Goal: Check status: Check status

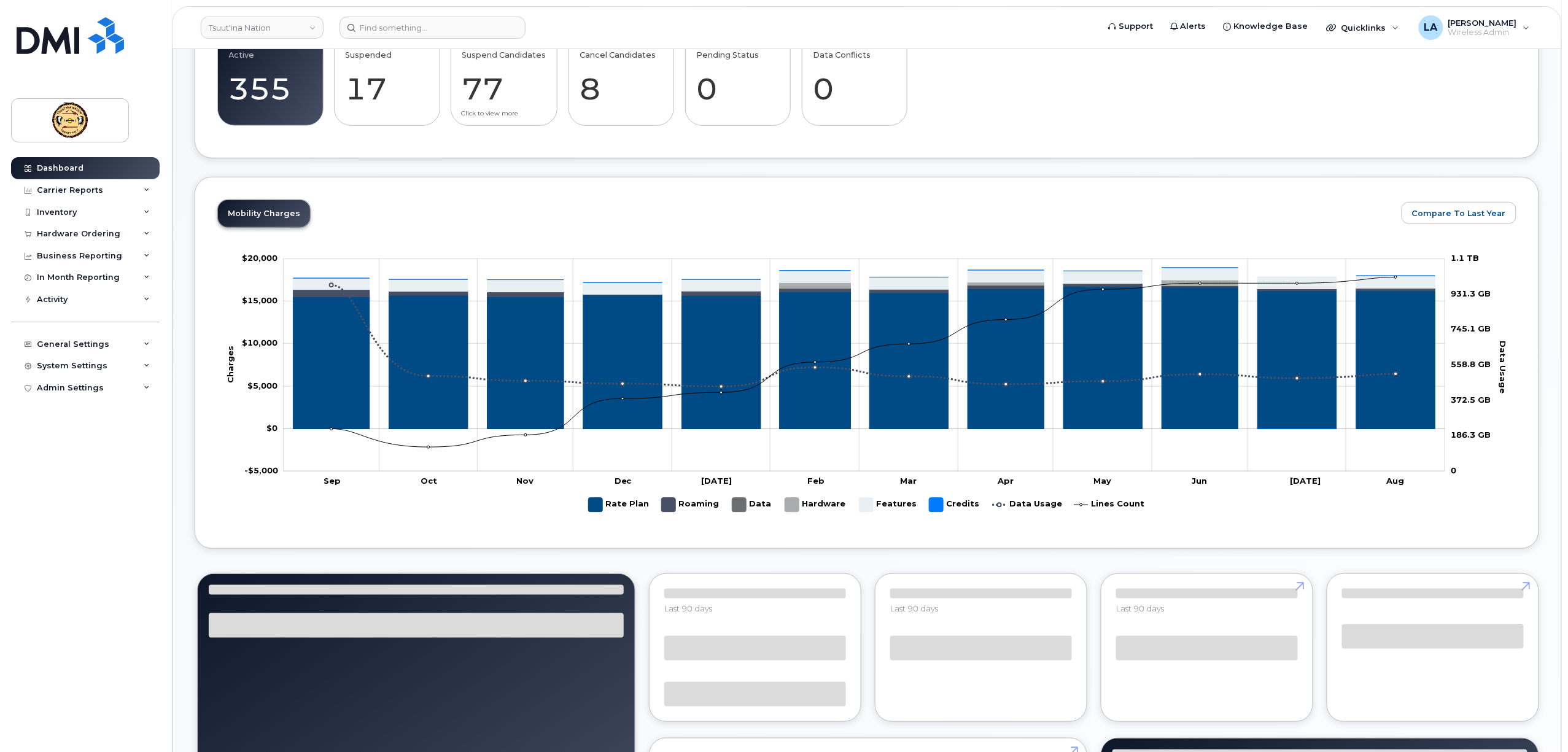
scroll to position [407, 0]
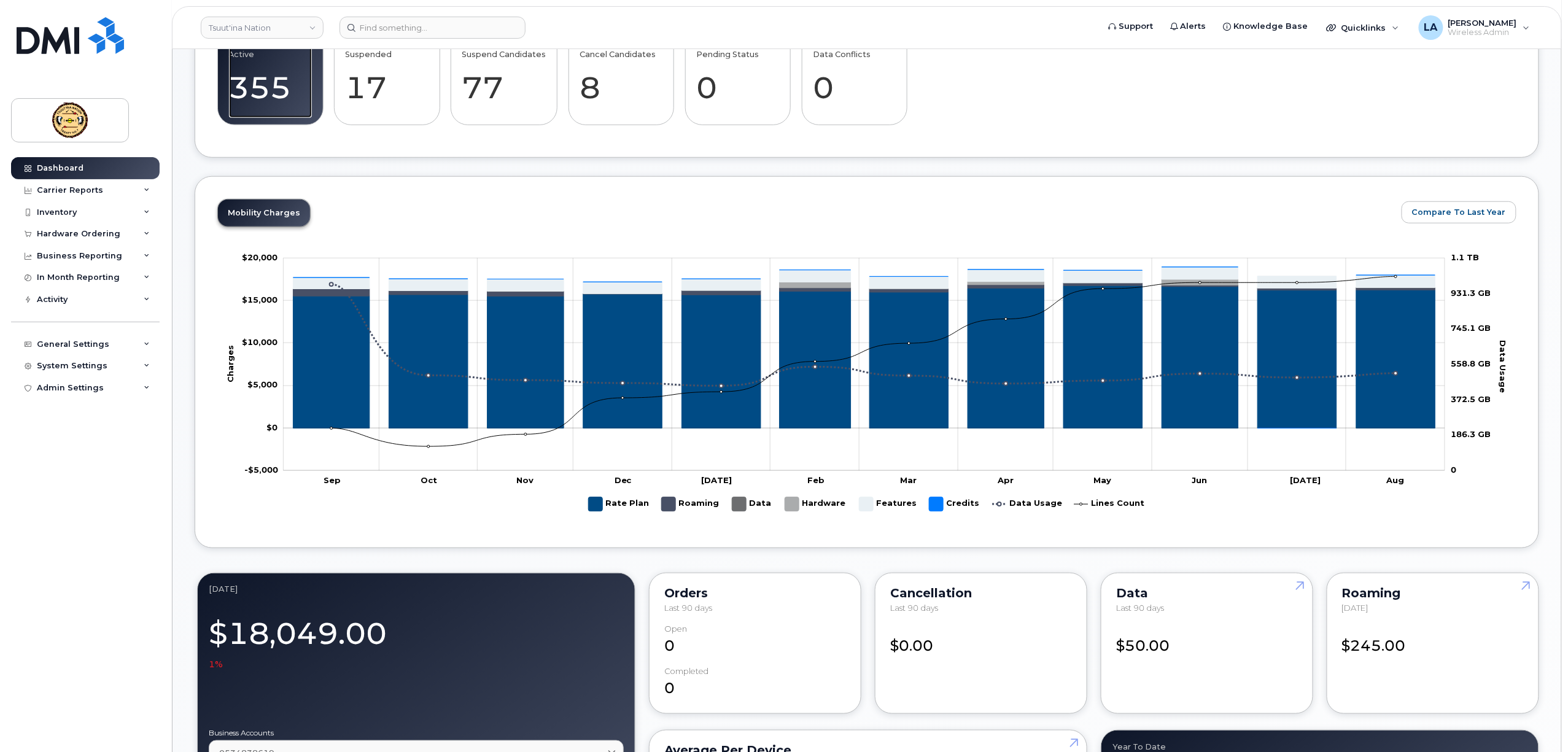
click at [281, 85] on link "Active 355 26%" at bounding box center [270, 78] width 83 height 81
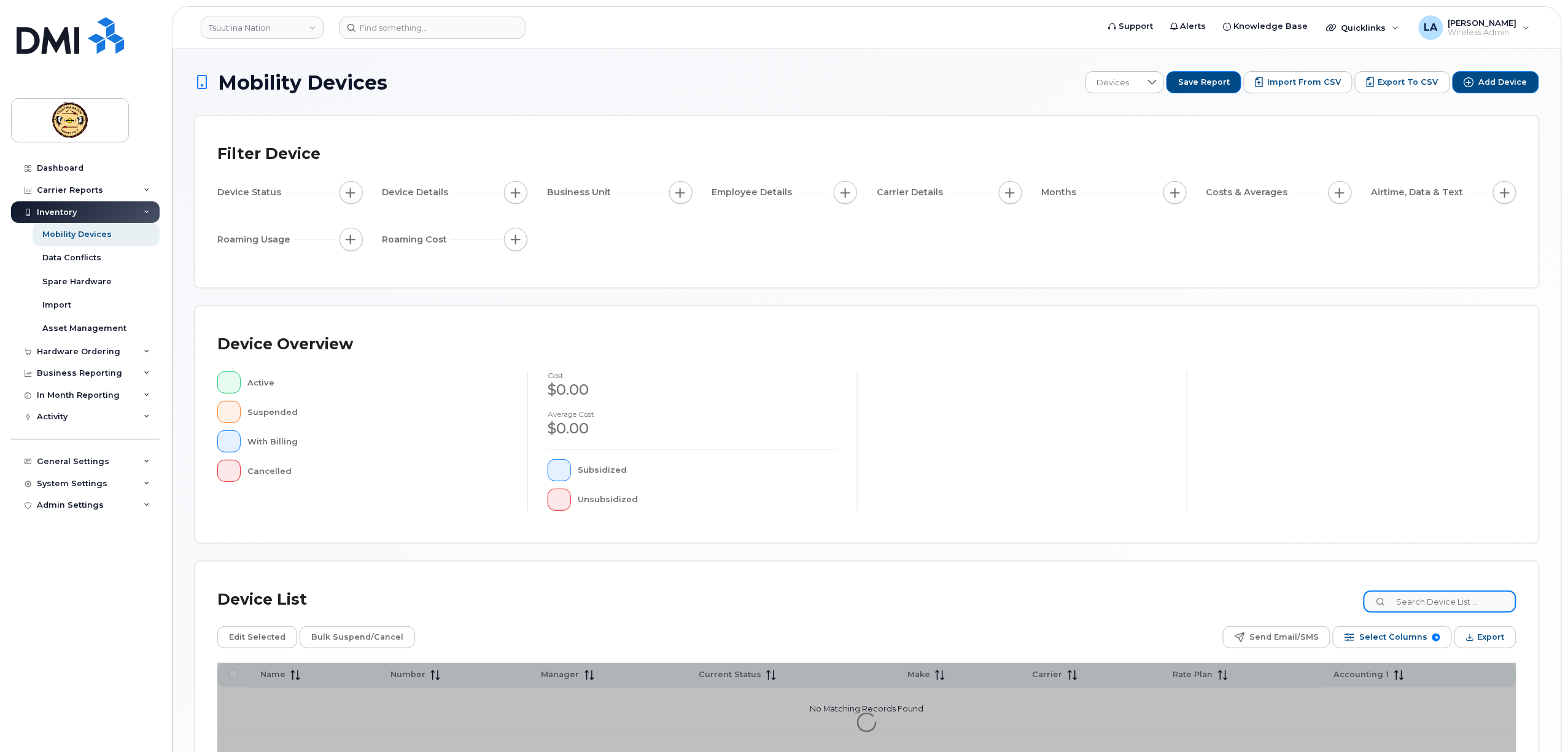
click at [1448, 608] on input at bounding box center [1441, 602] width 153 height 22
type input "Patricia"
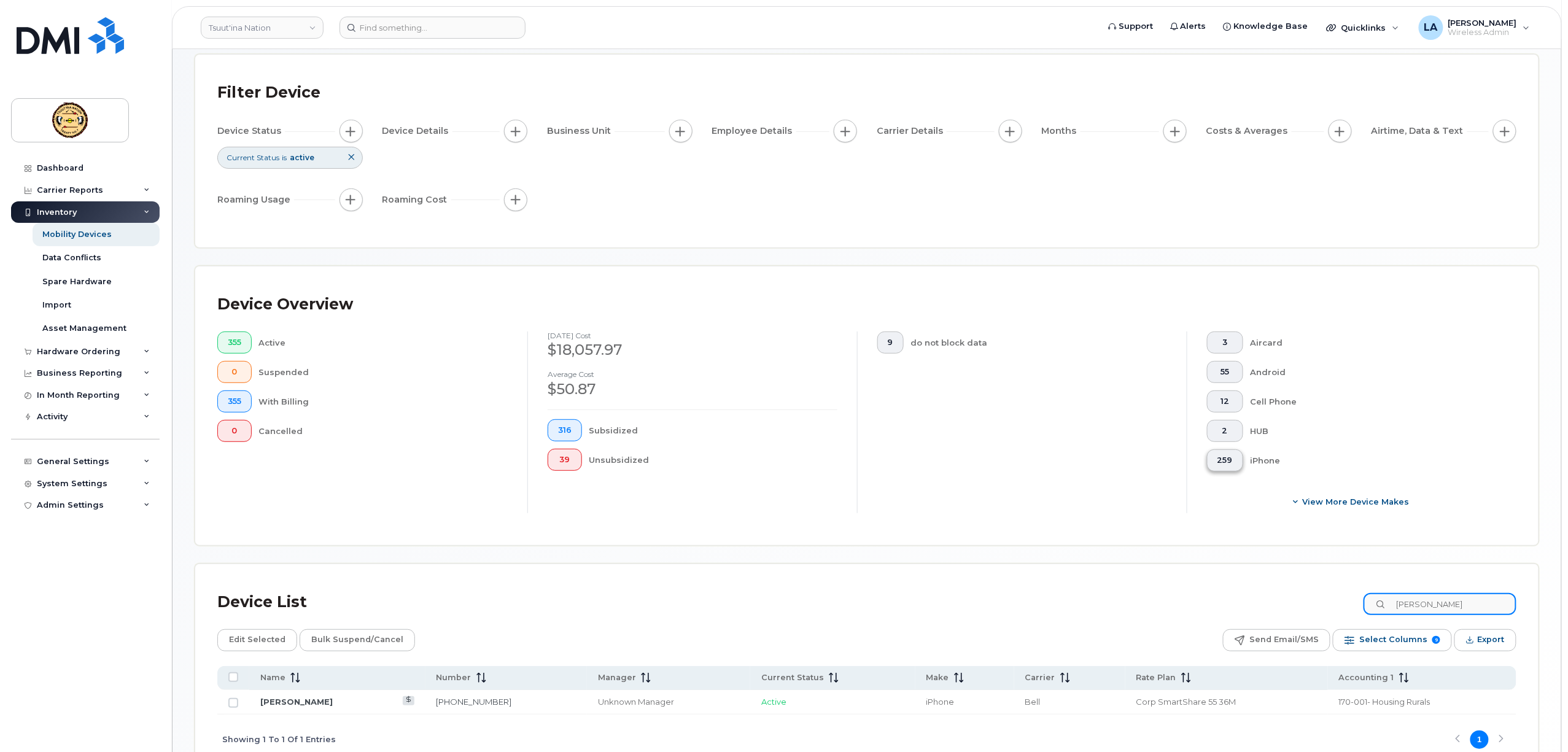
scroll to position [138, 0]
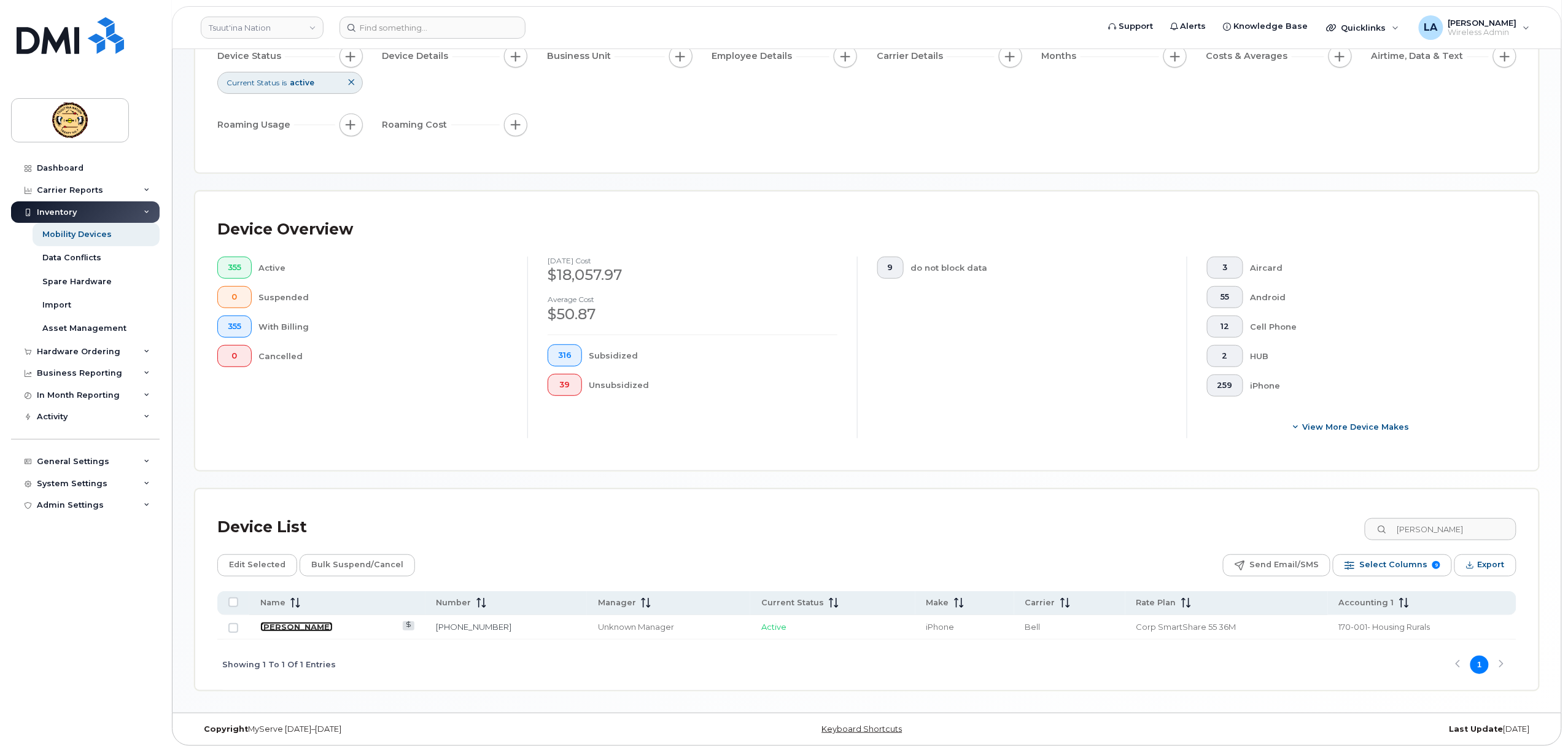
click at [296, 622] on link "[PERSON_NAME]" at bounding box center [297, 627] width 72 height 9
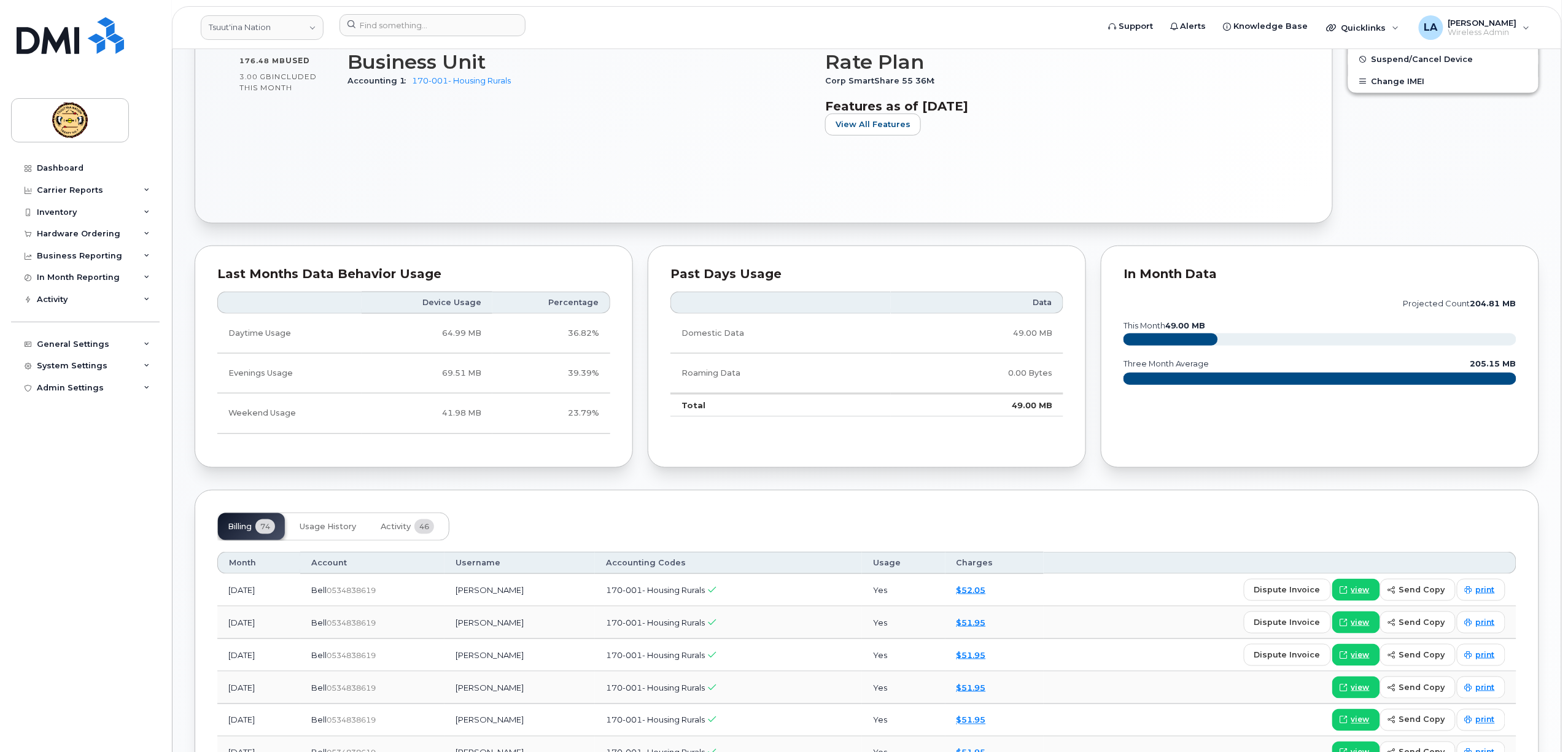
scroll to position [531, 0]
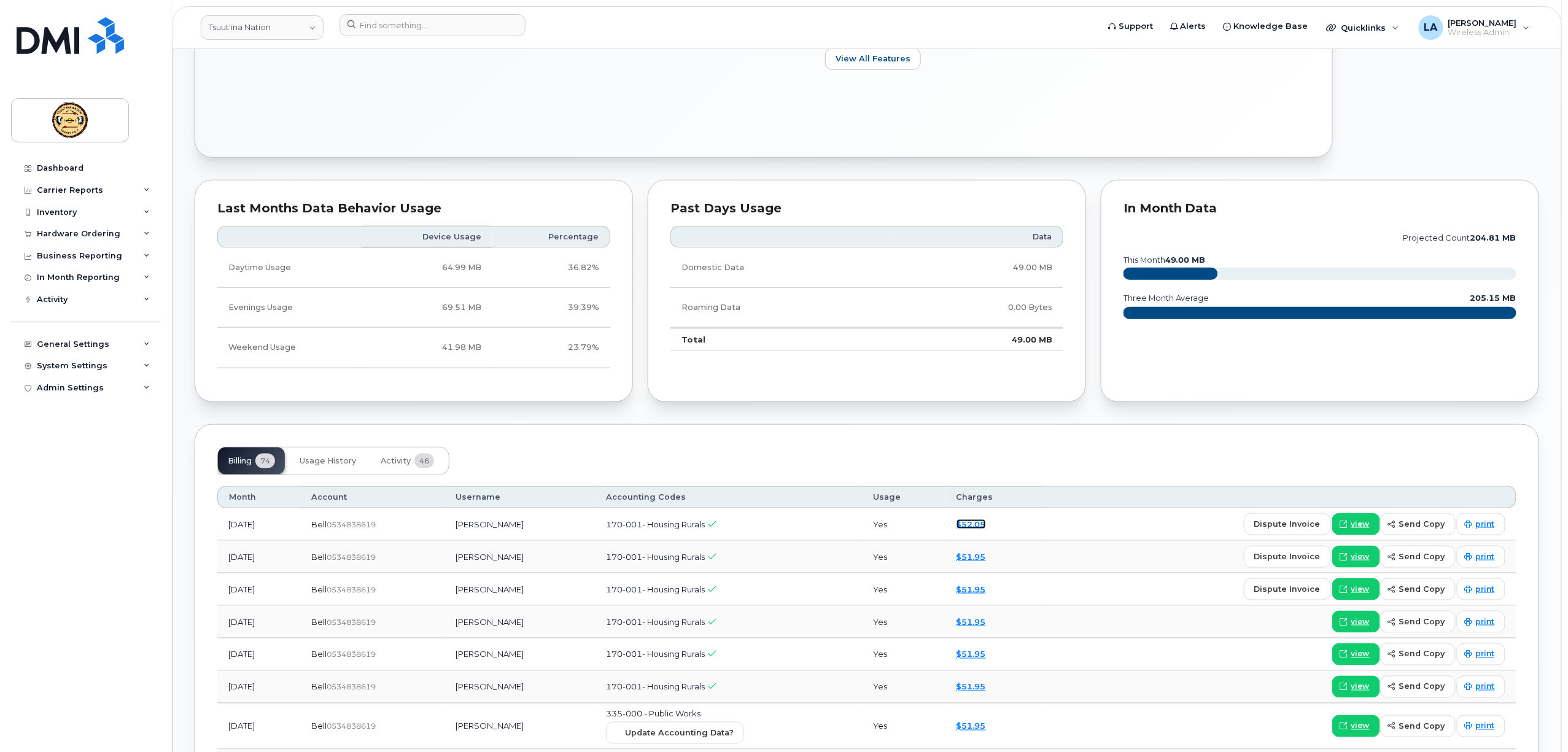
click at [987, 529] on link "$52.05" at bounding box center [971, 524] width 29 height 9
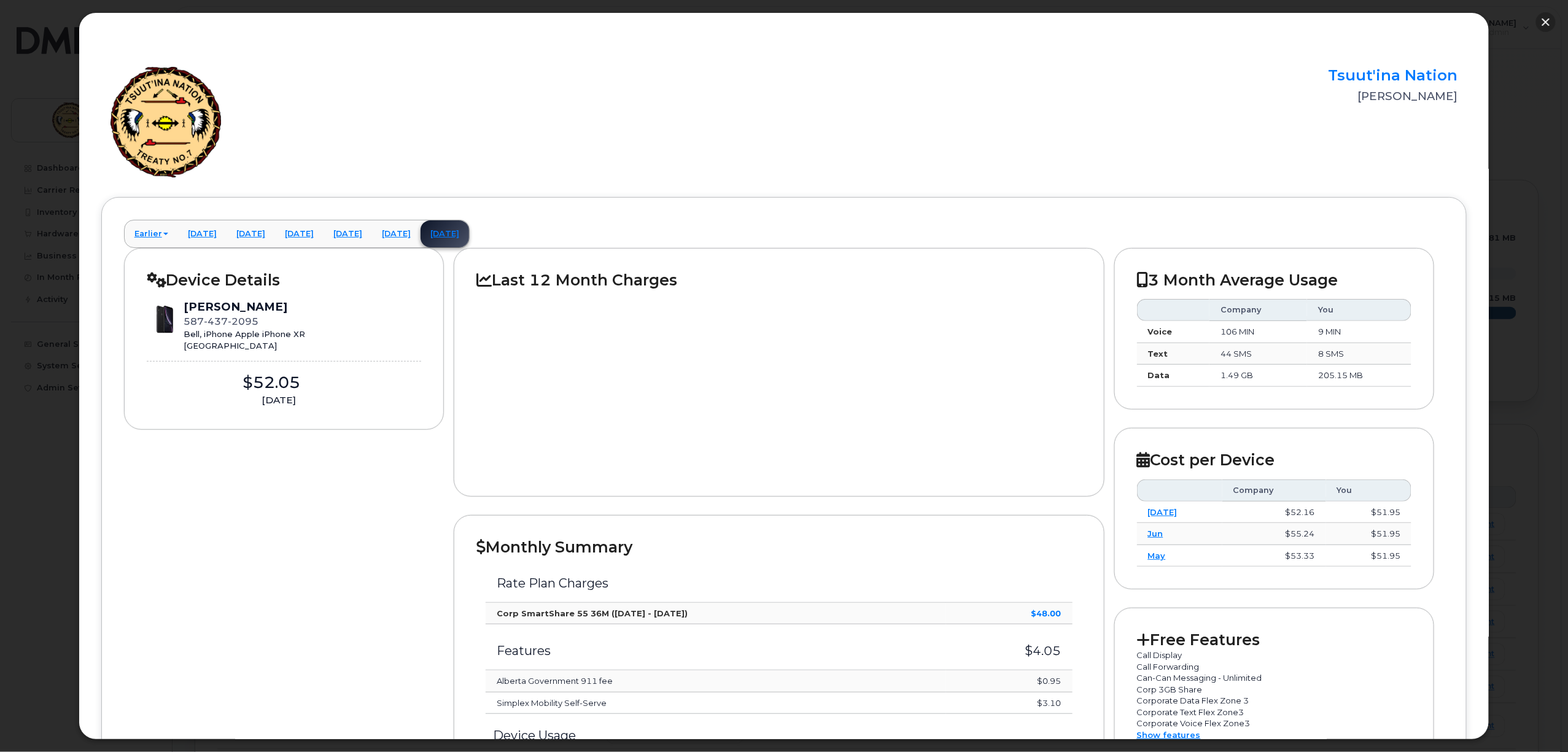
drag, startPoint x: 1551, startPoint y: 22, endPoint x: 1337, endPoint y: 22, distance: 214.0
click at [1551, 21] on button "button" at bounding box center [1546, 22] width 20 height 20
